Goal: Navigation & Orientation: Find specific page/section

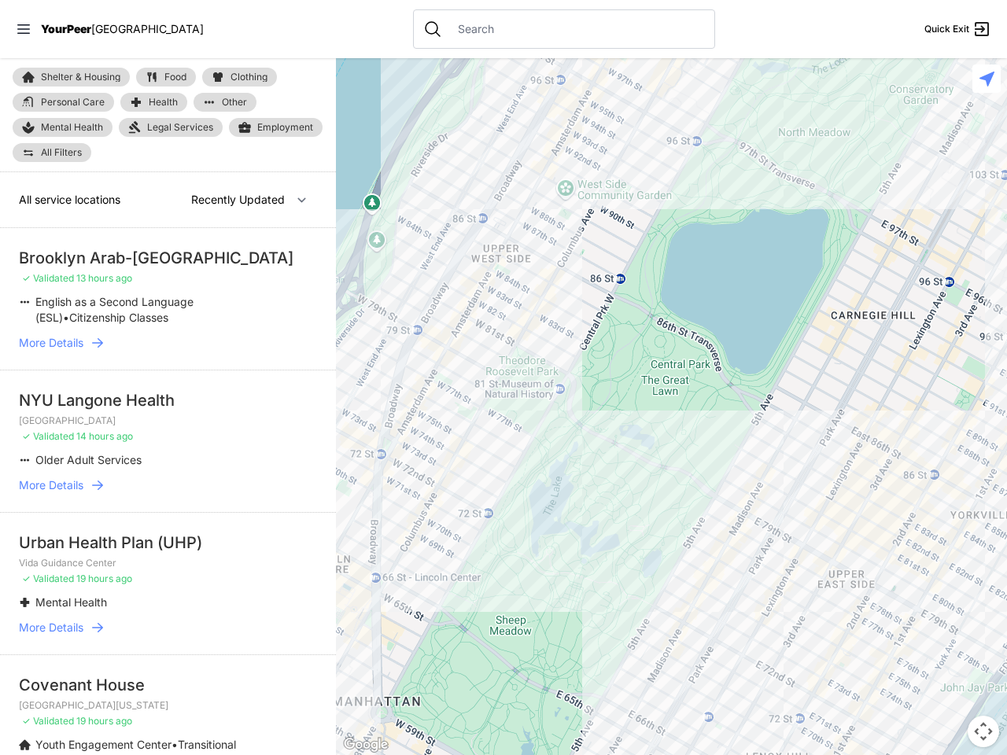
click at [24, 29] on icon at bounding box center [23, 28] width 13 height 9
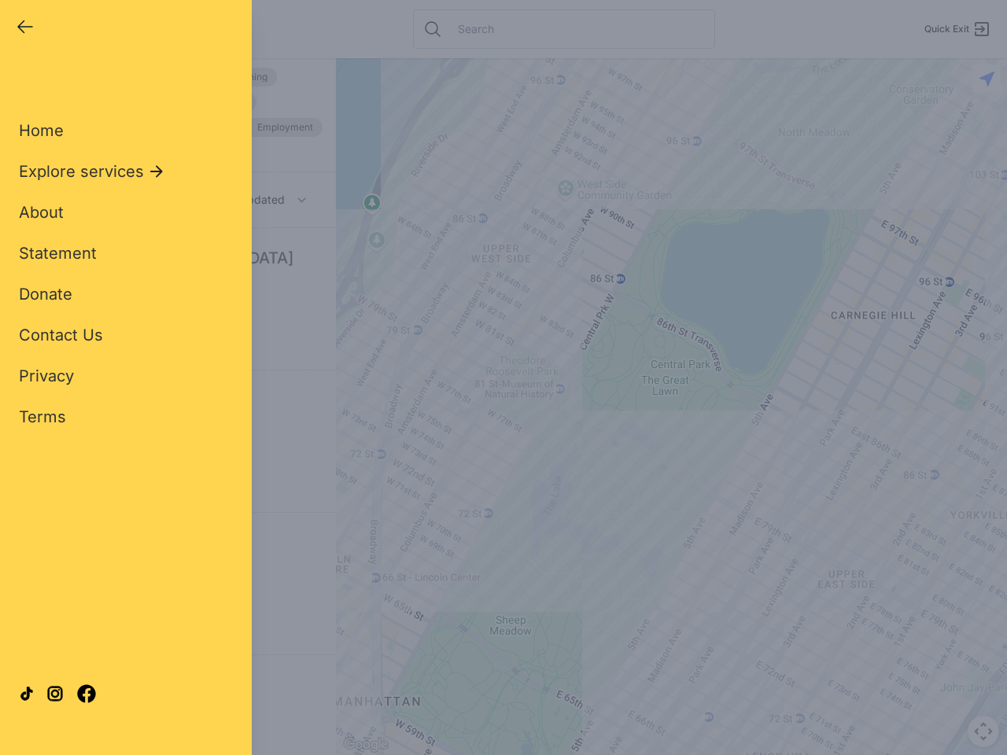
click at [671, 407] on div "Close panel YourPeer [GEOGRAPHIC_DATA] Quick Exit Single Adult Families Soup Ki…" at bounding box center [503, 377] width 1007 height 755
click at [983, 732] on div "Close panel YourPeer [GEOGRAPHIC_DATA] Quick Exit Single Adult Families Soup Ki…" at bounding box center [503, 377] width 1007 height 755
click at [987, 79] on div "Close panel YourPeer [GEOGRAPHIC_DATA] Quick Exit Single Adult Families Soup Ki…" at bounding box center [503, 377] width 1007 height 755
